Goal: Task Accomplishment & Management: Use online tool/utility

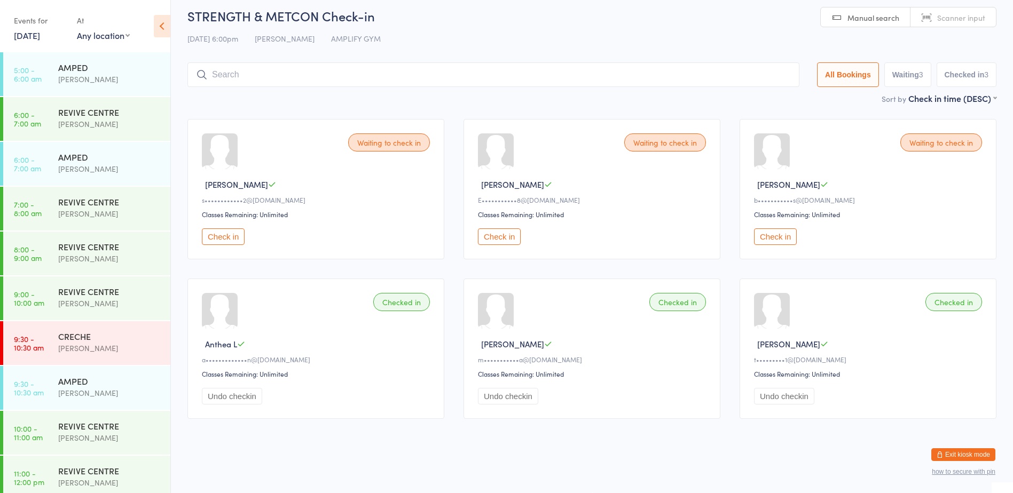
scroll to position [232, 0]
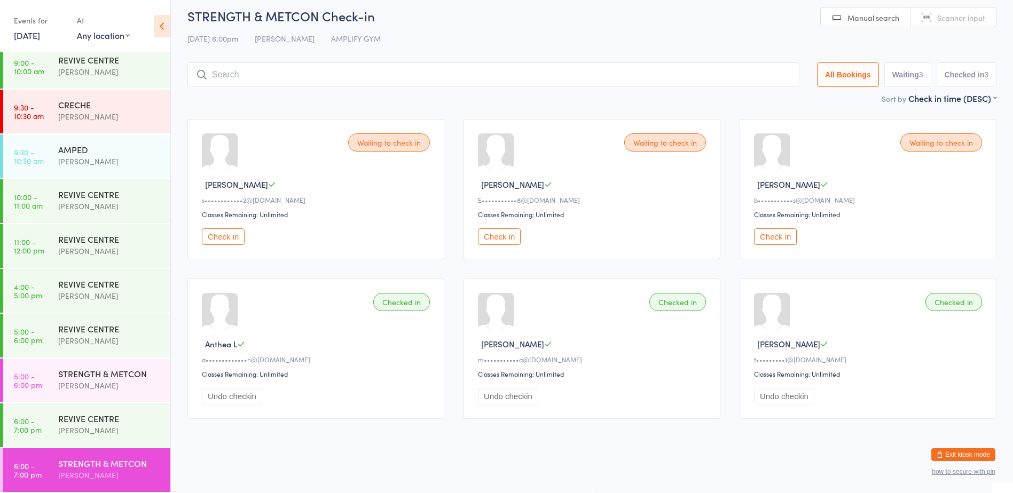
click at [506, 237] on button "Check in" at bounding box center [499, 237] width 43 height 17
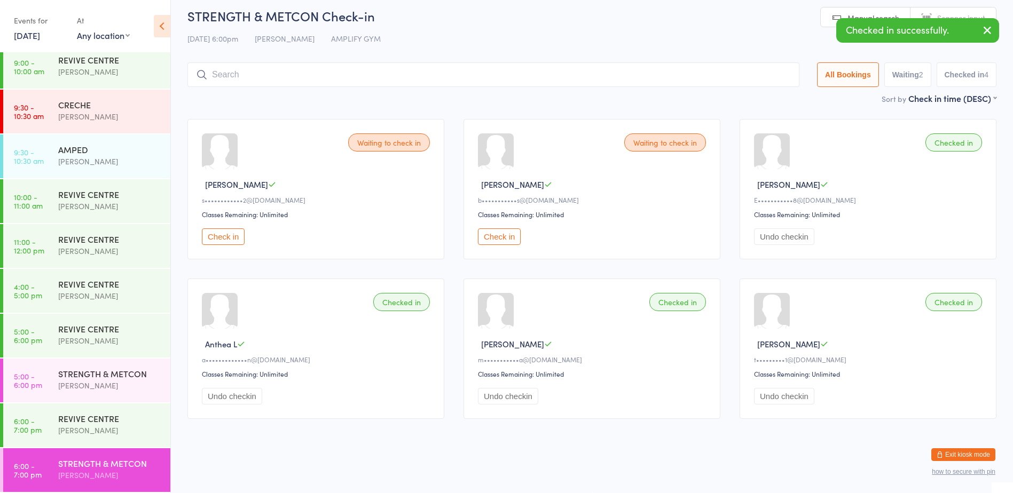
click at [506, 237] on button "Check in" at bounding box center [499, 237] width 43 height 17
click at [344, 90] on div "STRENGTH & METCON Check-in 11 Sep 6:00pm Rachael Weir AMPLIFY GYM Manual search…" at bounding box center [591, 49] width 809 height 85
click at [336, 77] on input "search" at bounding box center [493, 74] width 612 height 25
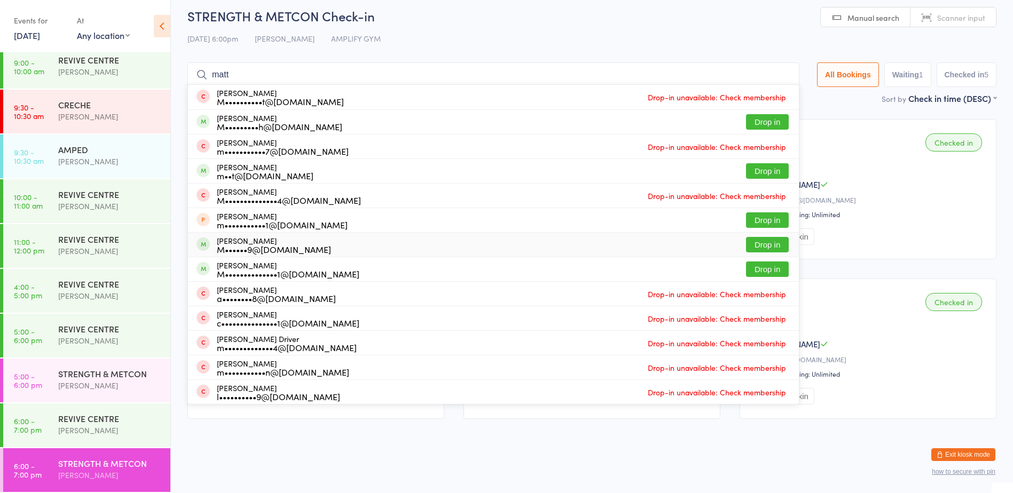
type input "matt"
drag, startPoint x: 752, startPoint y: 246, endPoint x: 745, endPoint y: 235, distance: 12.7
click at [753, 246] on button "Drop in" at bounding box center [767, 244] width 43 height 15
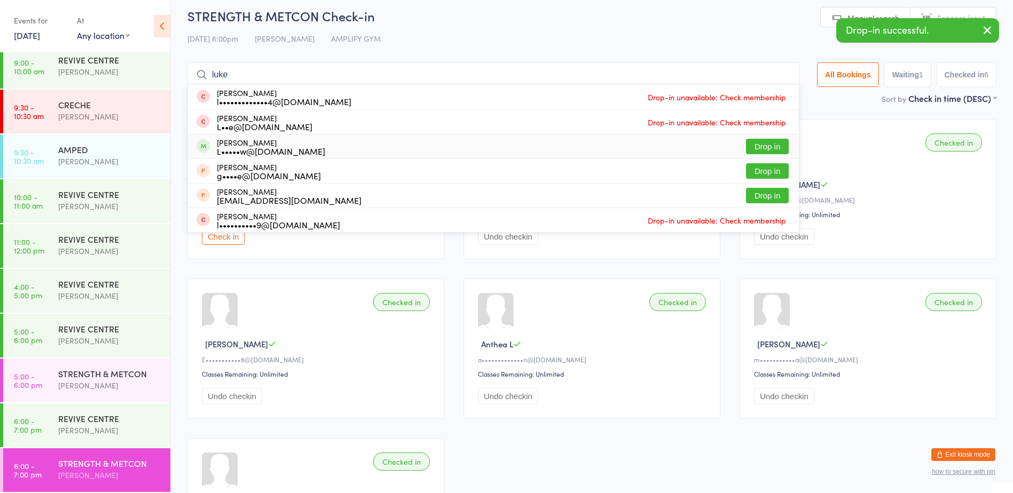
type input "luke"
click at [765, 148] on button "Drop in" at bounding box center [767, 146] width 43 height 15
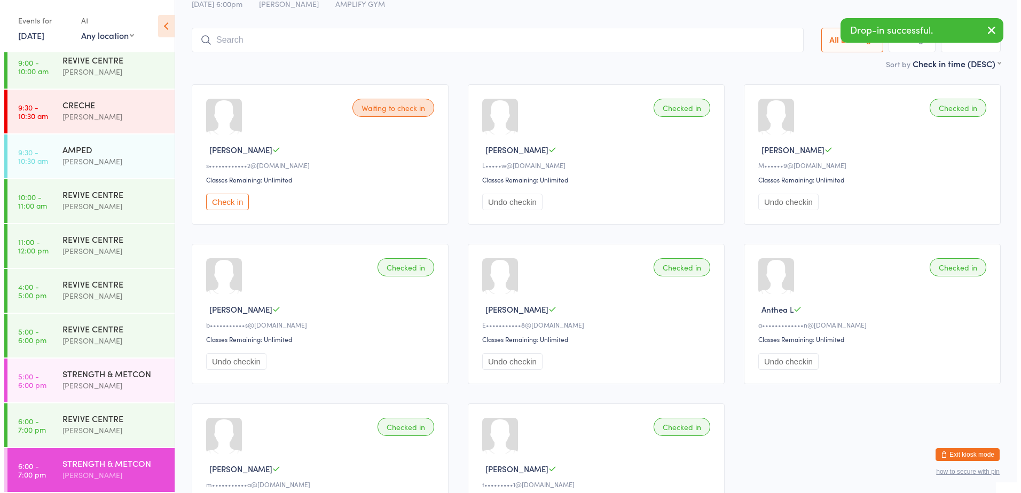
scroll to position [61, 0]
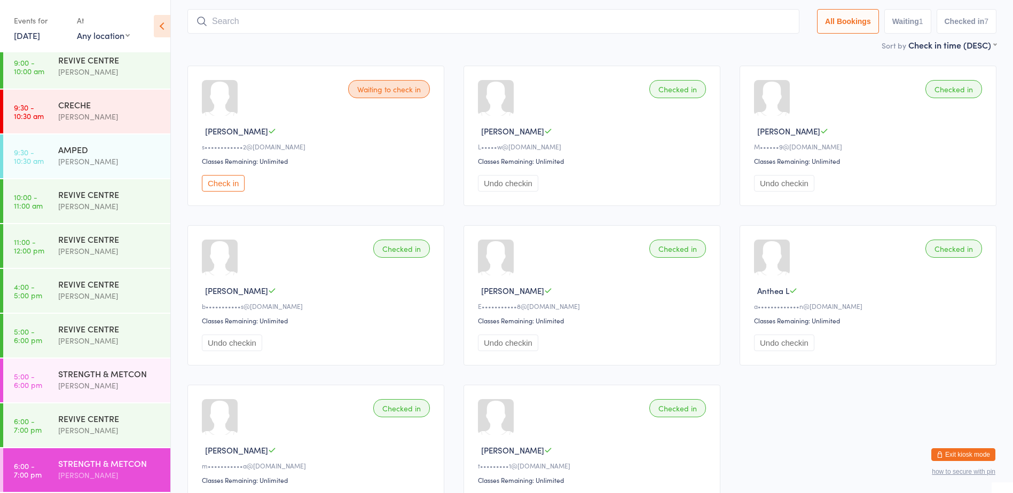
click at [981, 457] on button "Exit kiosk mode" at bounding box center [963, 455] width 64 height 13
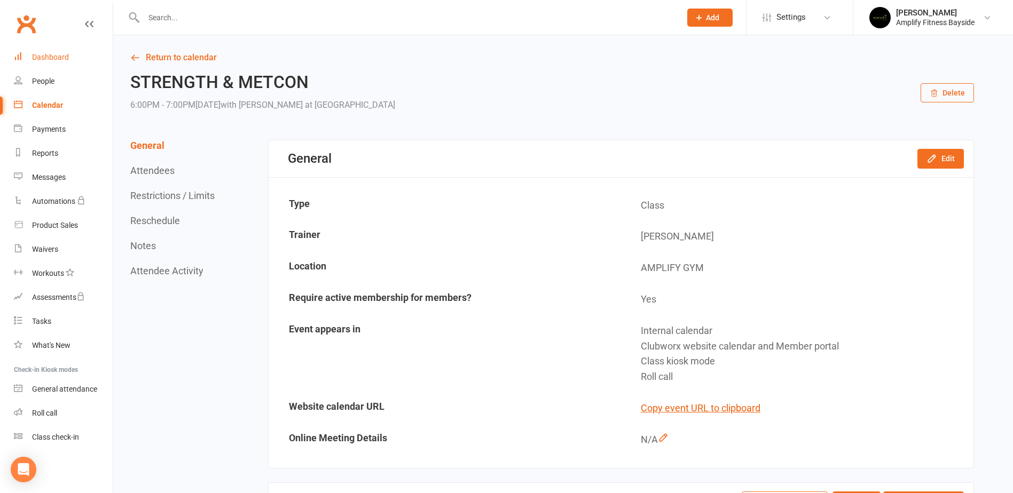
drag, startPoint x: 0, startPoint y: 0, endPoint x: 50, endPoint y: 55, distance: 74.1
click at [50, 55] on div "Dashboard" at bounding box center [50, 57] width 37 height 9
